Goal: Complete application form

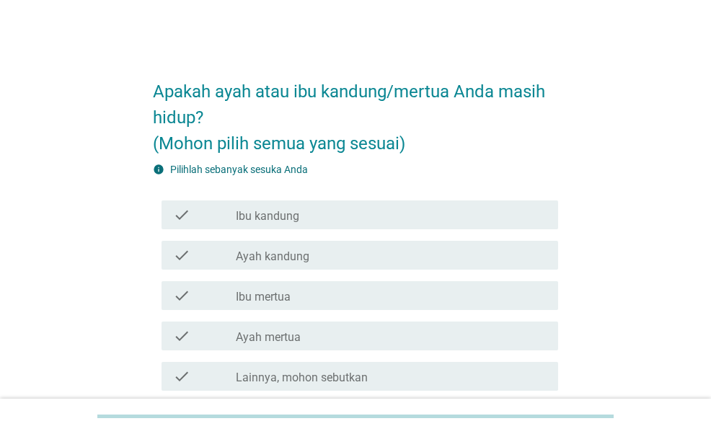
click at [372, 217] on div "check_box_outline_blank Ibu kandung" at bounding box center [391, 214] width 311 height 17
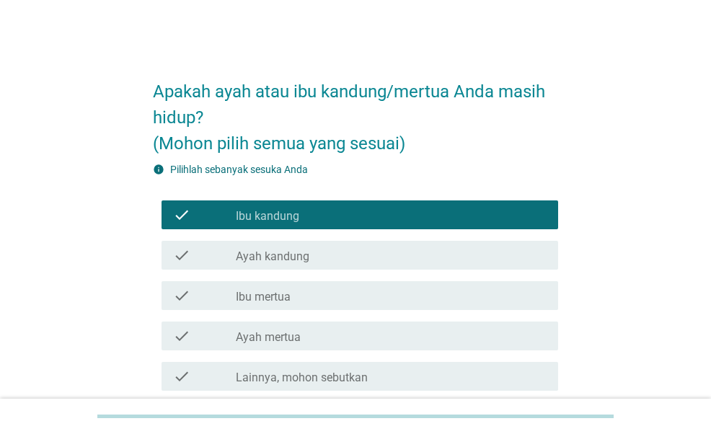
click at [369, 258] on div "check_box_outline_blank Ayah kandung" at bounding box center [391, 255] width 311 height 17
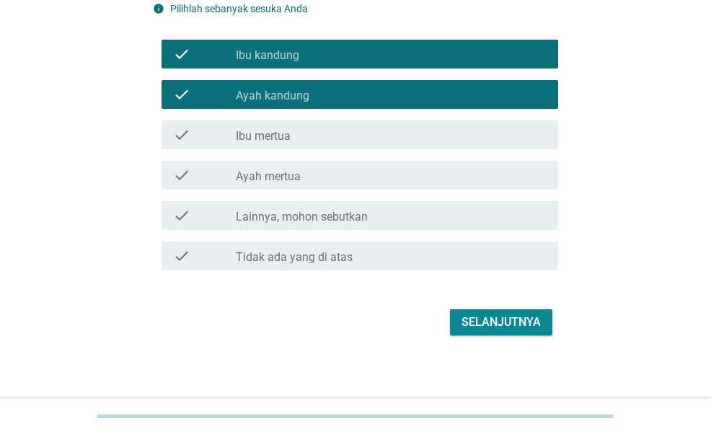
scroll to position [165, 0]
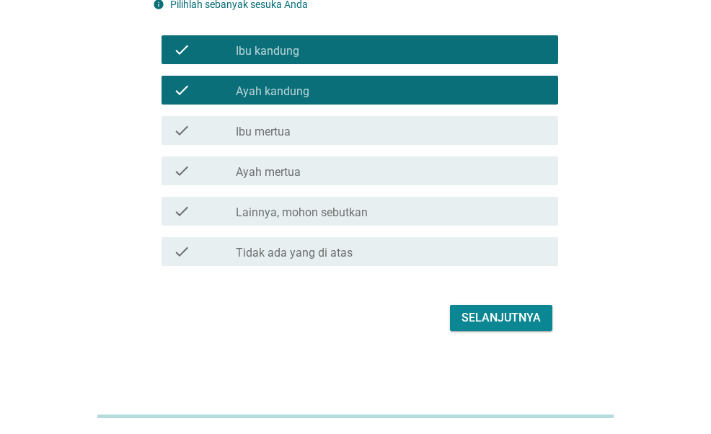
click at [519, 310] on div "Selanjutnya" at bounding box center [501, 317] width 79 height 17
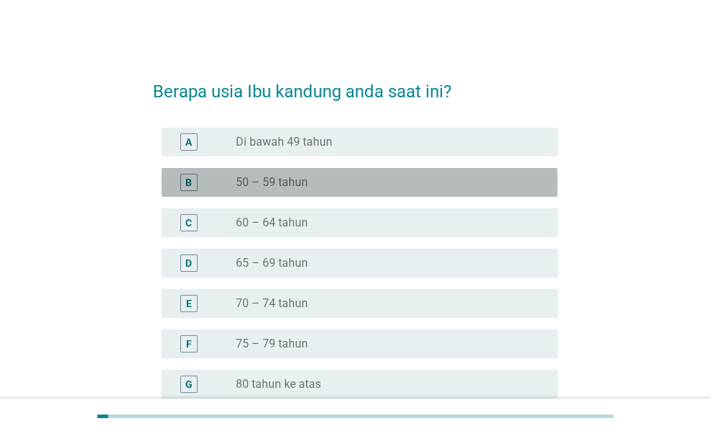
click at [336, 184] on div "radio_button_unchecked 50 – 59 tahun" at bounding box center [385, 182] width 299 height 14
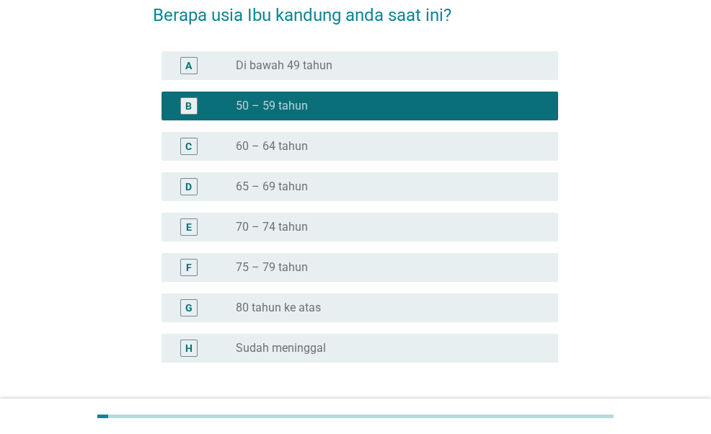
scroll to position [190, 0]
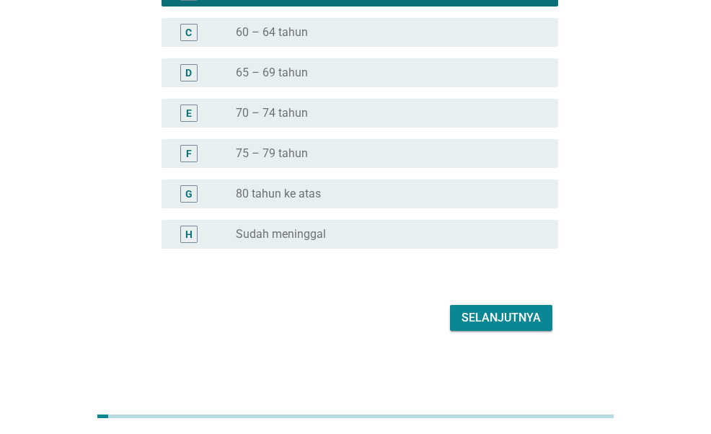
click at [504, 315] on div "Selanjutnya" at bounding box center [501, 317] width 79 height 17
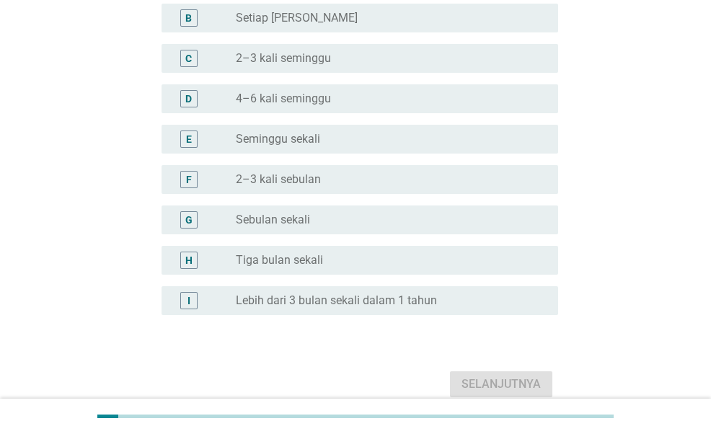
scroll to position [0, 0]
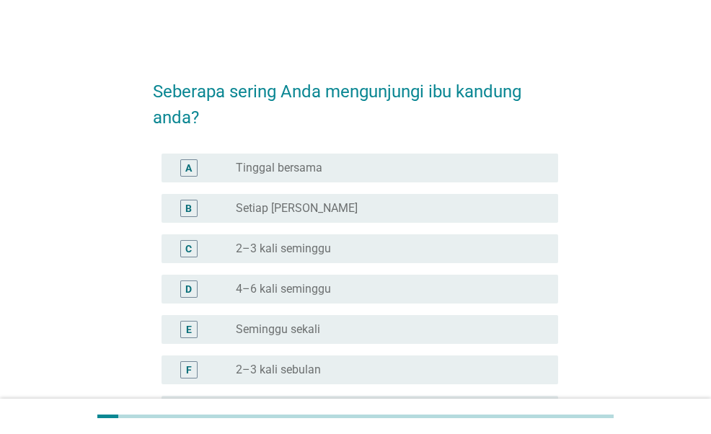
click at [329, 171] on div "radio_button_unchecked Tinggal bersama" at bounding box center [385, 168] width 299 height 14
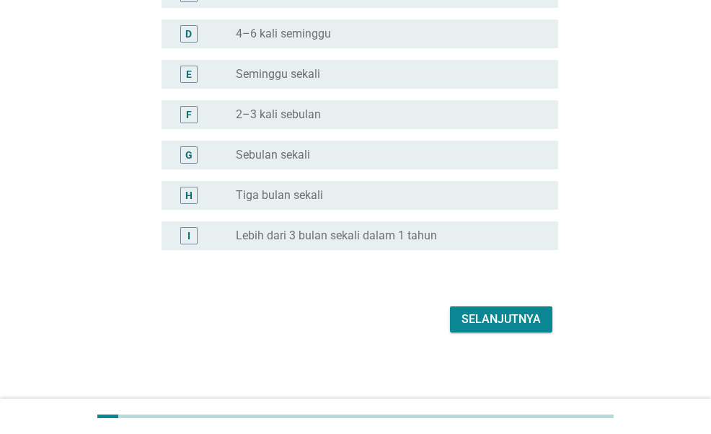
scroll to position [257, 0]
click at [509, 314] on div "Selanjutnya" at bounding box center [501, 317] width 79 height 17
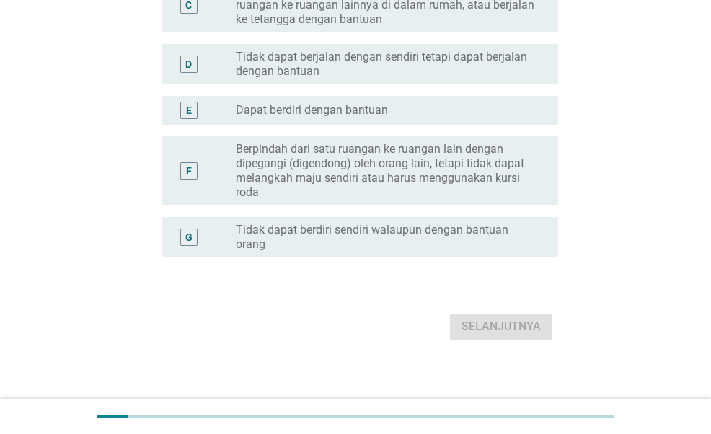
scroll to position [0, 0]
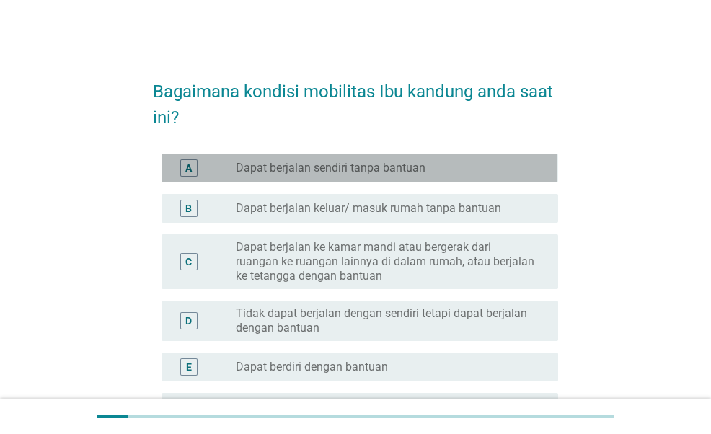
click at [417, 167] on label "Dapat berjalan sendiri tanpa bantuan" at bounding box center [331, 168] width 190 height 14
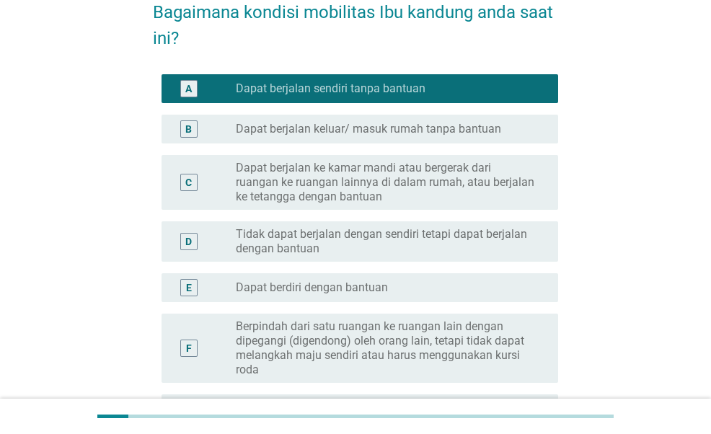
scroll to position [216, 0]
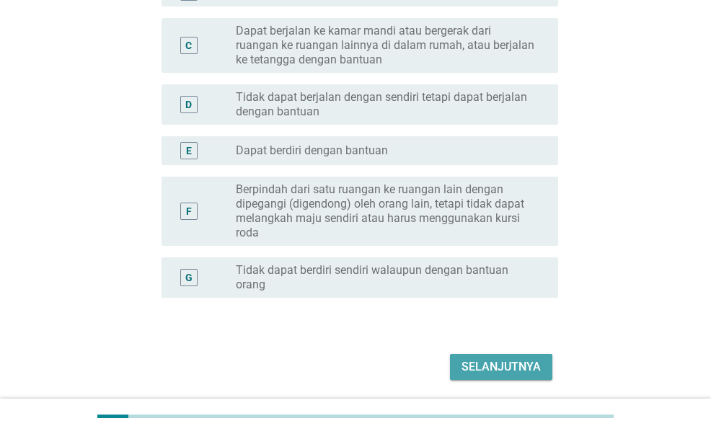
click at [522, 370] on div "Selanjutnya" at bounding box center [501, 367] width 79 height 17
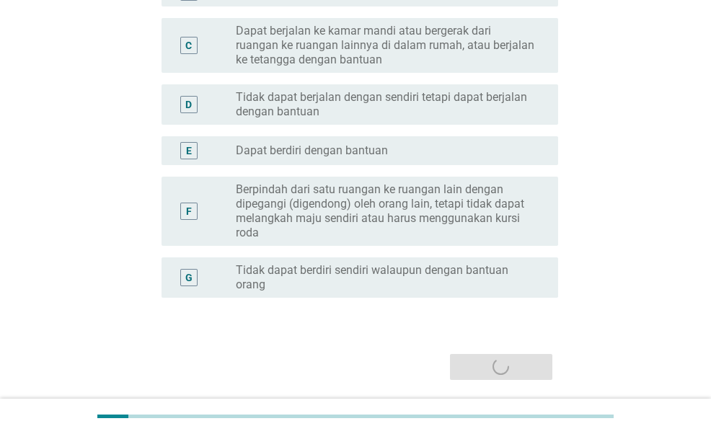
scroll to position [0, 0]
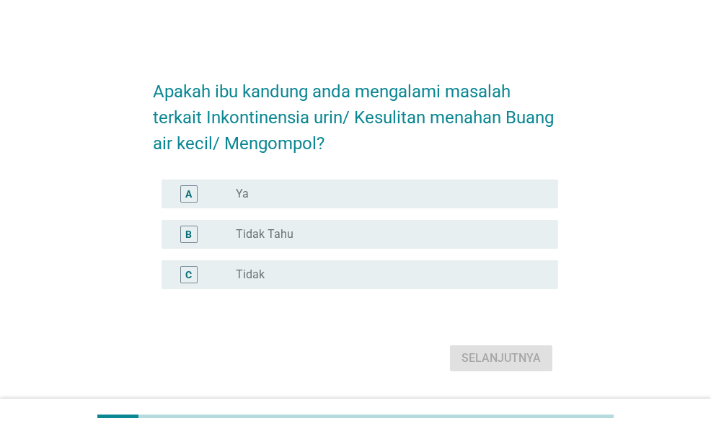
click at [260, 265] on div "C radio_button_unchecked Tidak" at bounding box center [360, 274] width 396 height 29
